Goal: Information Seeking & Learning: Learn about a topic

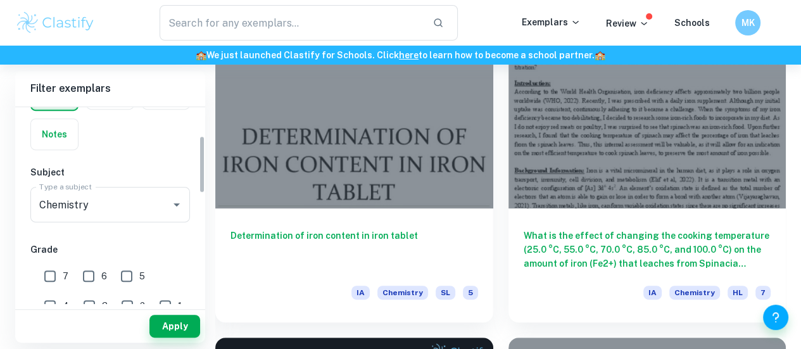
scroll to position [99, 0]
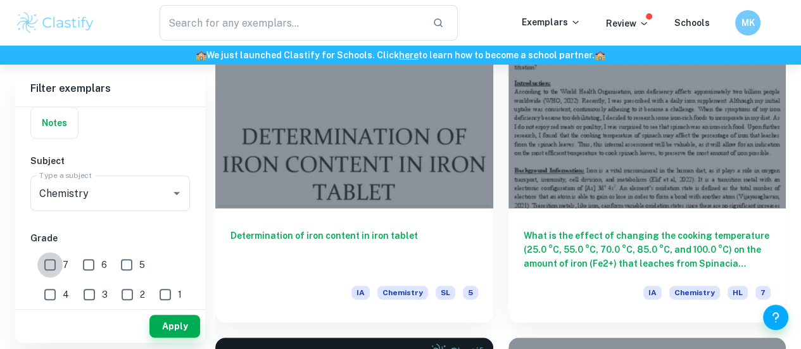
click at [50, 260] on input "7" at bounding box center [49, 264] width 25 height 25
checkbox input "true"
click at [167, 323] on button "Apply" at bounding box center [174, 326] width 51 height 23
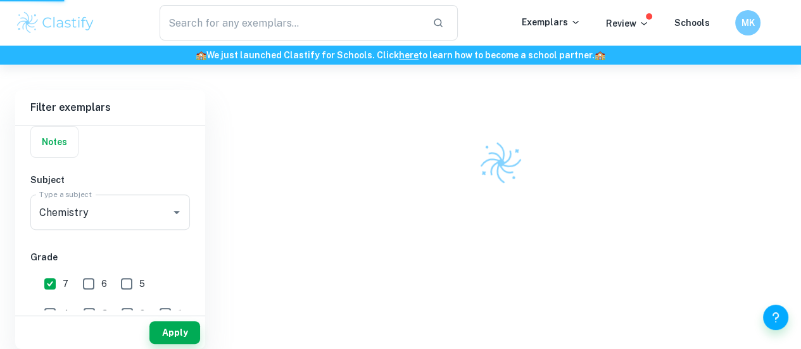
scroll to position [294, 0]
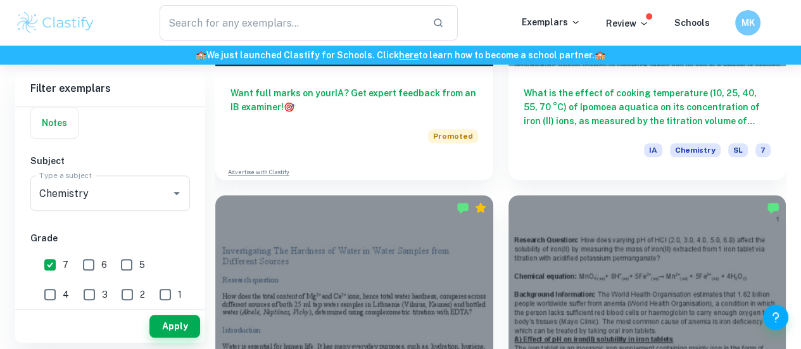
scroll to position [906, 0]
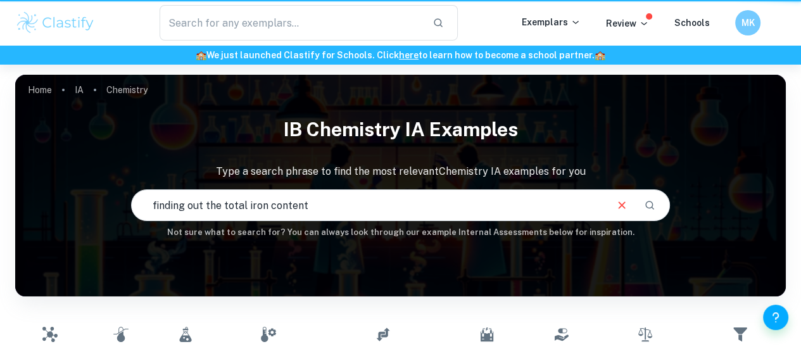
scroll to position [268, 0]
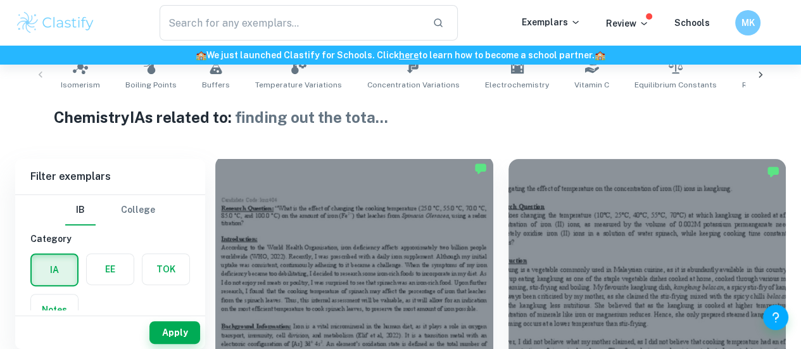
click at [325, 233] on div at bounding box center [354, 260] width 278 height 208
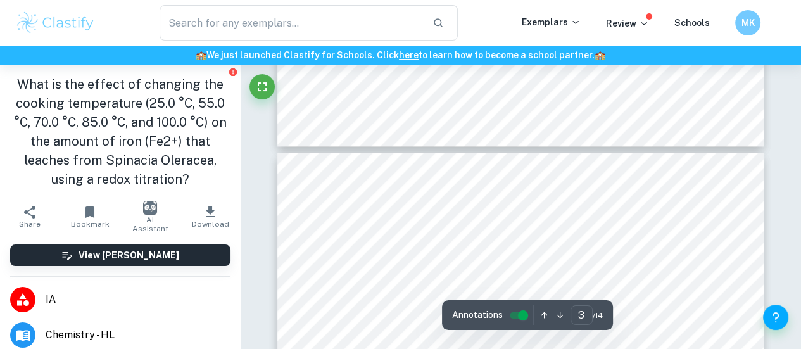
scroll to position [1276, 0]
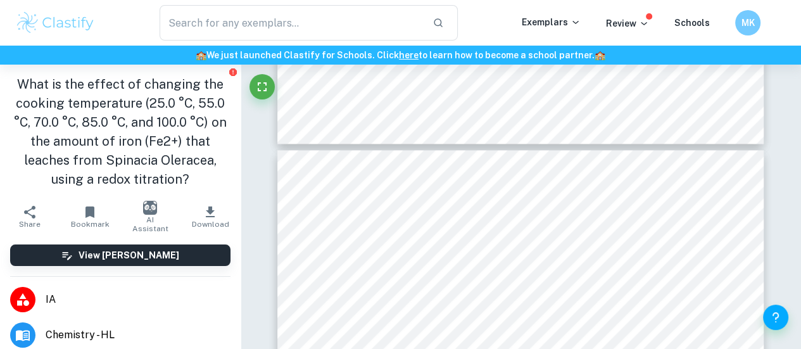
type input "2"
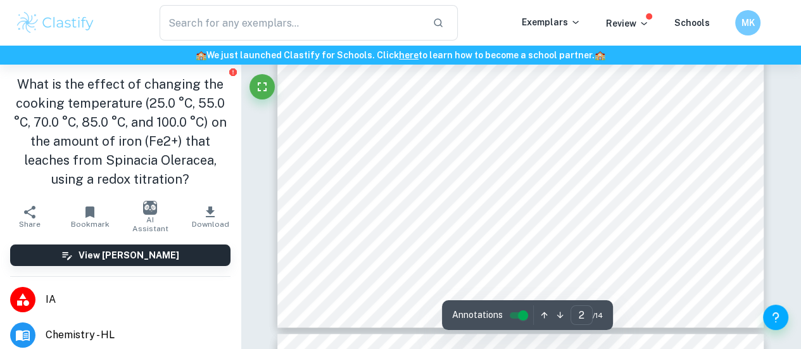
scroll to position [1091, 0]
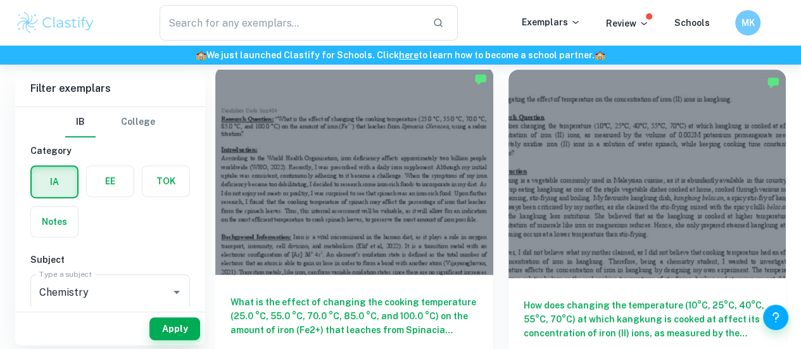
scroll to position [358, 0]
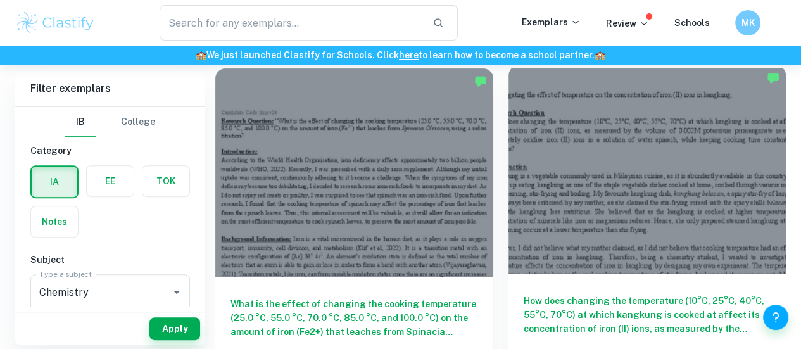
click at [508, 156] on div at bounding box center [647, 169] width 278 height 208
